Goal: Navigation & Orientation: Find specific page/section

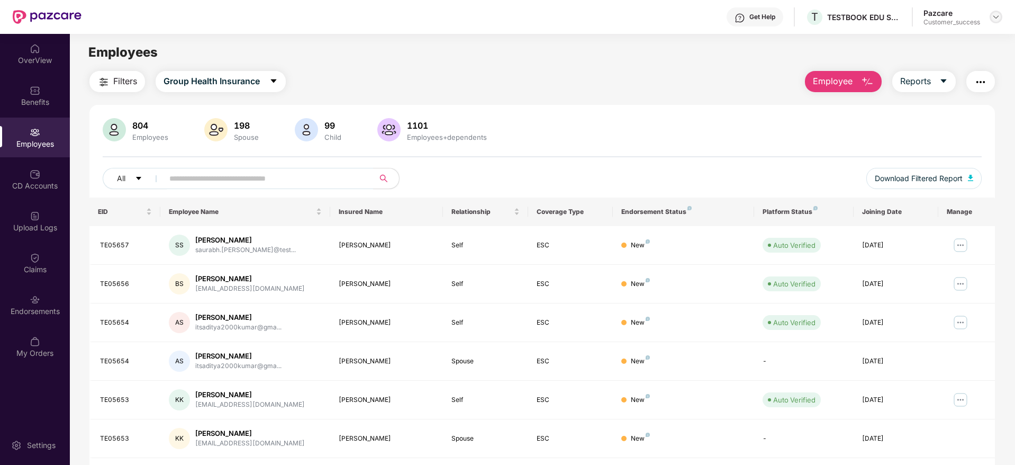
click at [994, 18] on img at bounding box center [996, 17] width 8 height 8
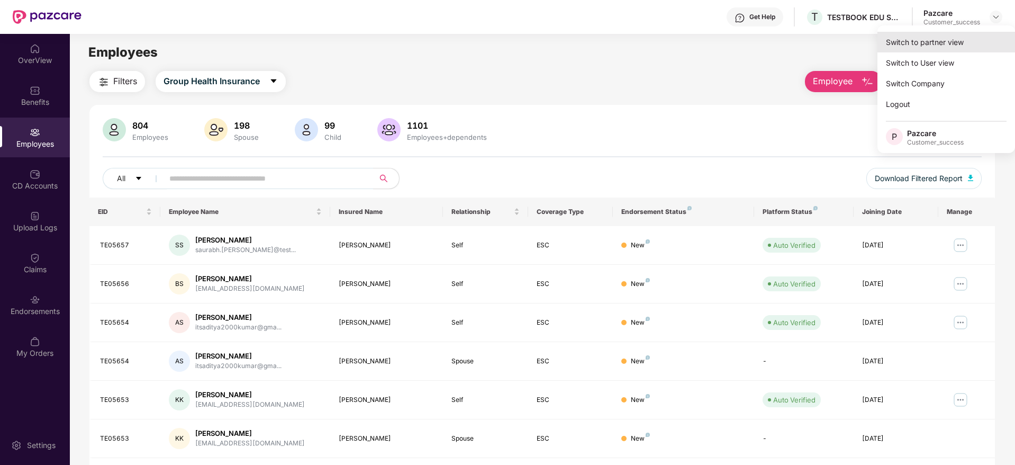
click at [946, 46] on div "Switch to partner view" at bounding box center [946, 42] width 138 height 21
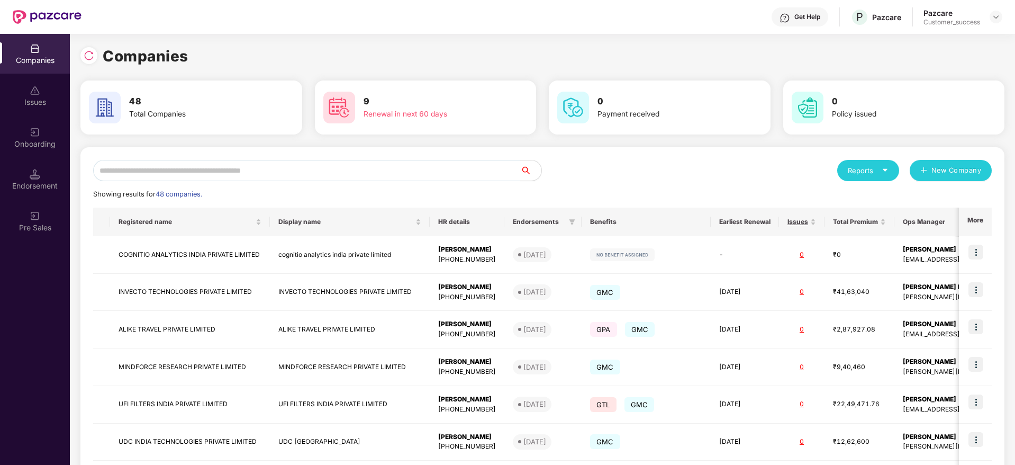
click at [249, 161] on input "text" at bounding box center [306, 170] width 427 height 21
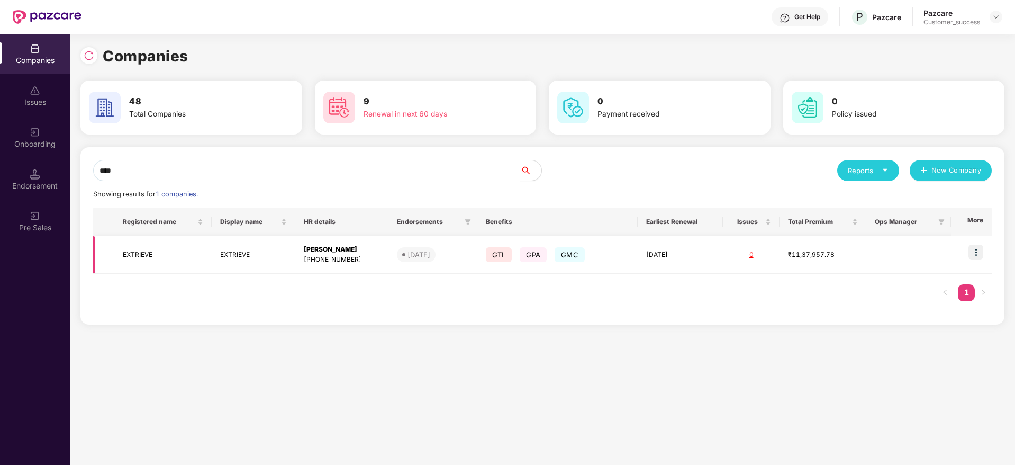
type input "****"
click at [980, 253] on img at bounding box center [975, 251] width 15 height 15
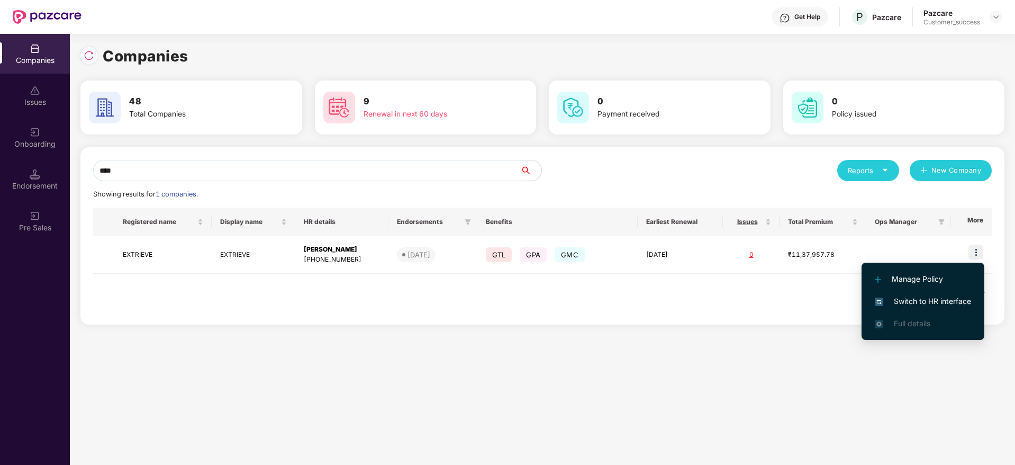
click at [907, 302] on span "Switch to HR interface" at bounding box center [923, 301] width 96 height 12
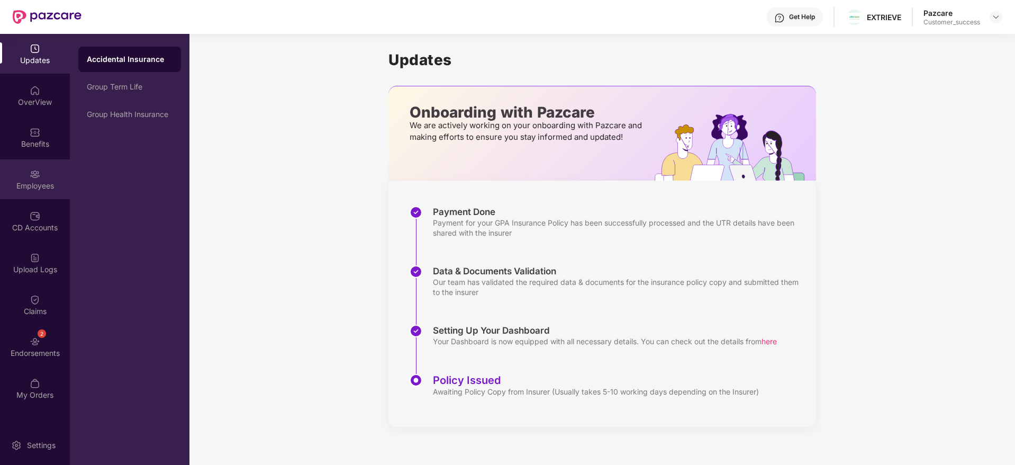
click at [34, 183] on div "Employees" at bounding box center [35, 185] width 70 height 11
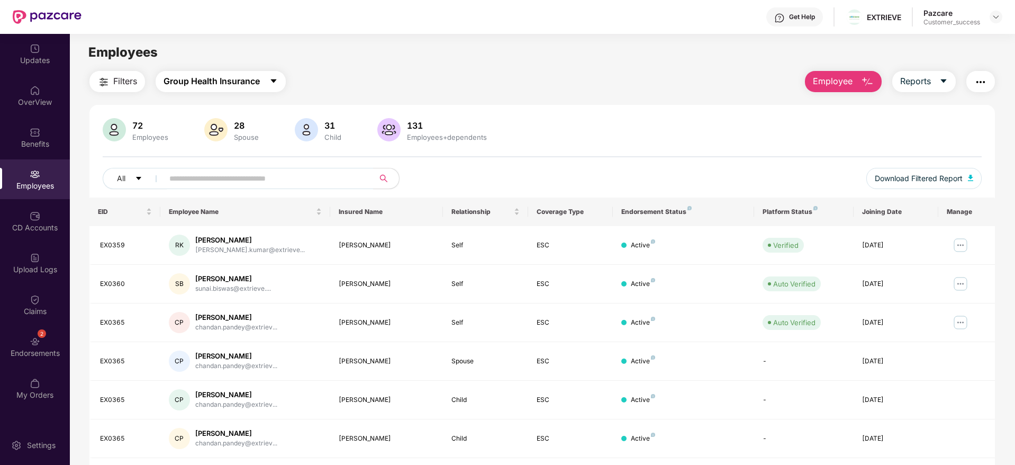
click at [231, 79] on span "Group Health Insurance" at bounding box center [211, 81] width 96 height 13
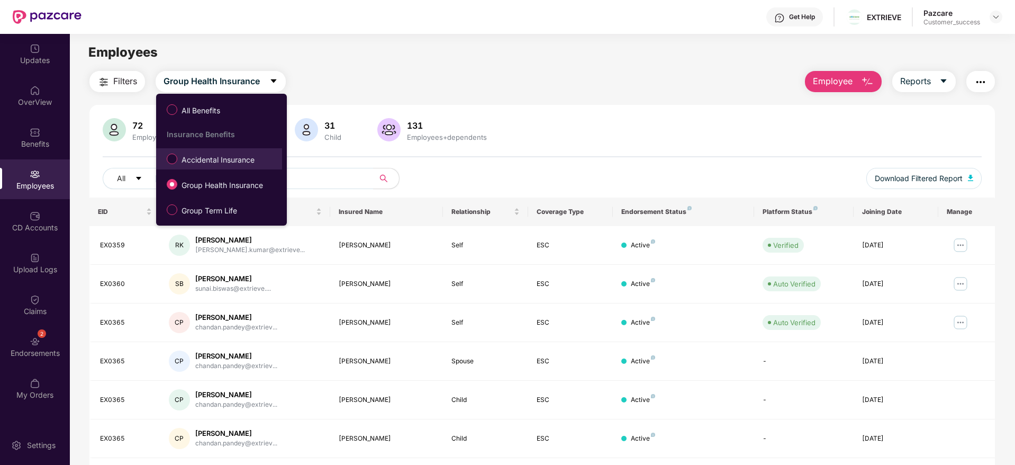
click at [216, 160] on span "Accidental Insurance" at bounding box center [217, 160] width 81 height 12
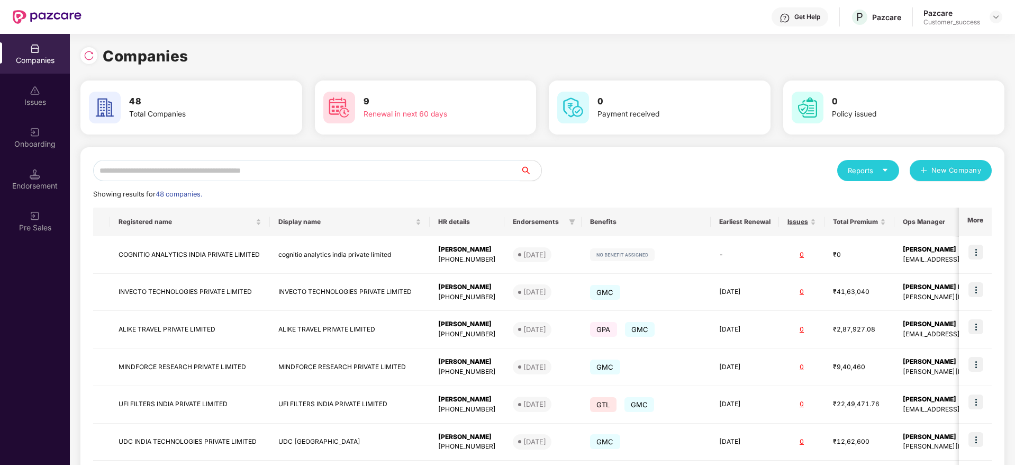
click at [44, 142] on div "Onboarding" at bounding box center [35, 144] width 70 height 11
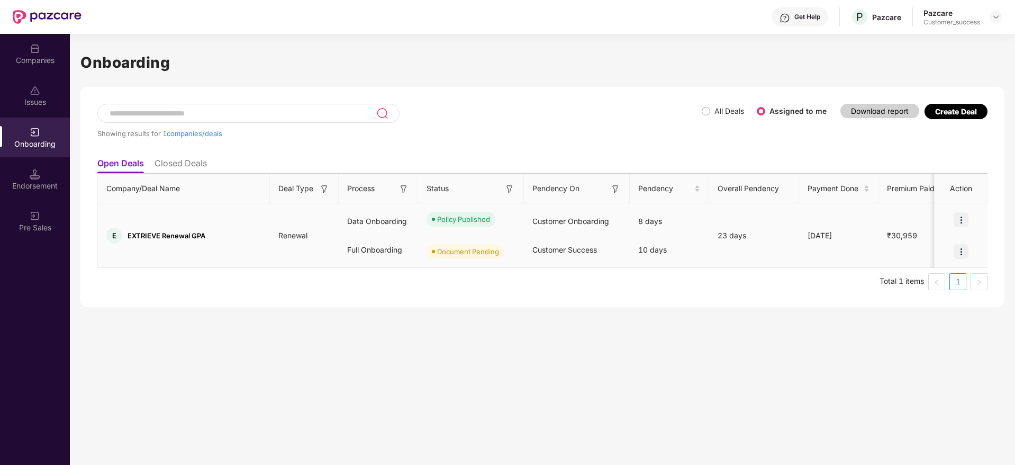
click at [960, 249] on img at bounding box center [960, 251] width 15 height 15
click at [911, 283] on span "Upload Documents" at bounding box center [911, 278] width 87 height 12
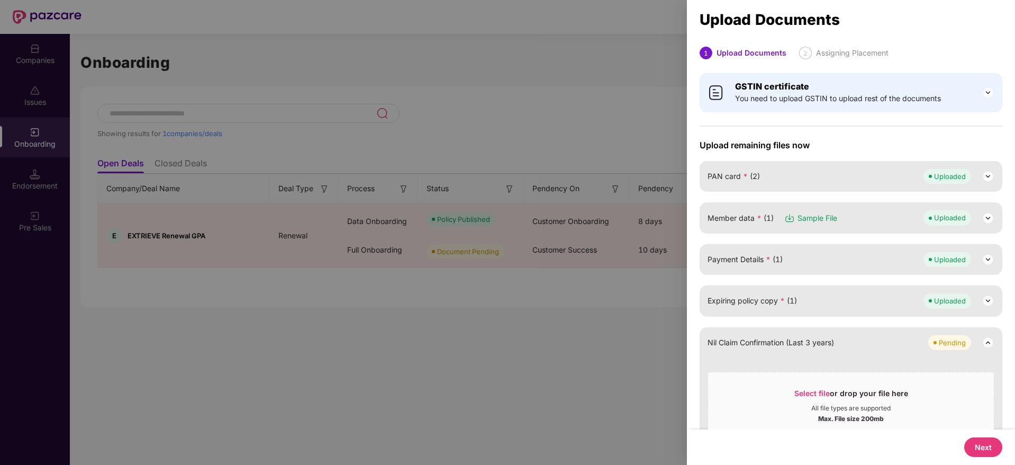
click at [987, 442] on button "Next" at bounding box center [983, 447] width 38 height 20
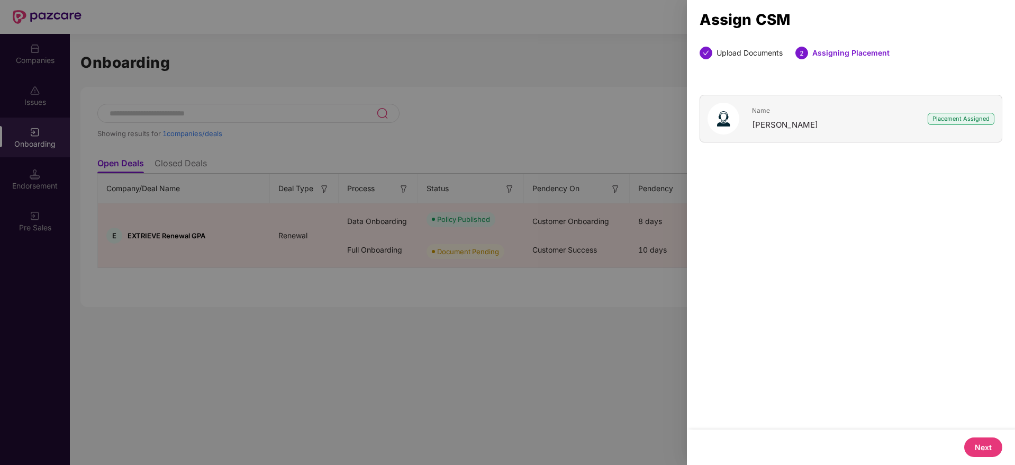
click at [987, 442] on button "Next" at bounding box center [983, 447] width 38 height 20
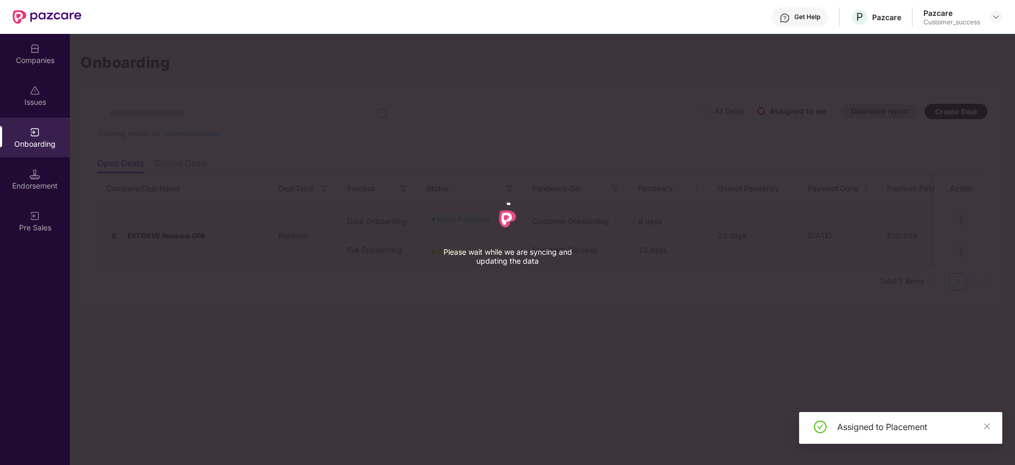
click at [971, 445] on div "Assigned to Placement" at bounding box center [900, 432] width 203 height 40
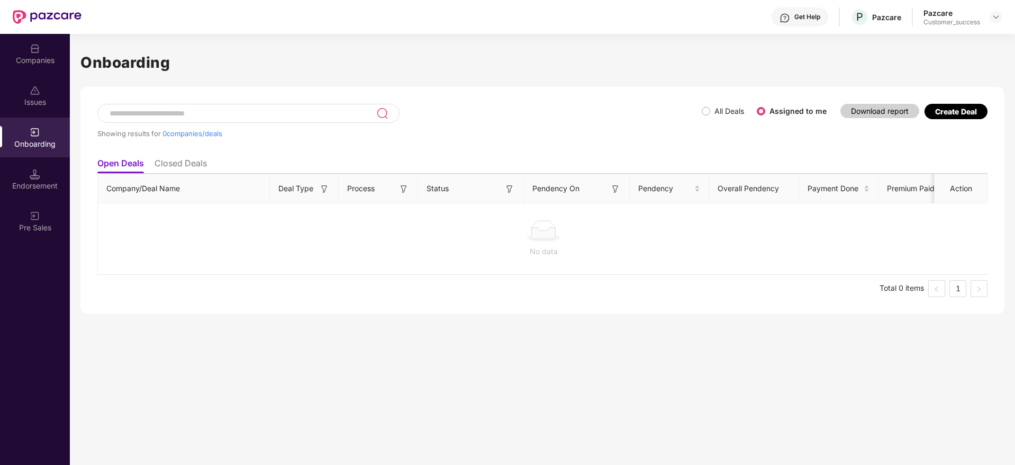
click at [190, 162] on li "Closed Deals" at bounding box center [181, 165] width 52 height 15
click at [121, 163] on li "Open Deals" at bounding box center [120, 165] width 46 height 15
click at [29, 42] on div "Companies" at bounding box center [35, 54] width 70 height 40
